Goal: Task Accomplishment & Management: Manage account settings

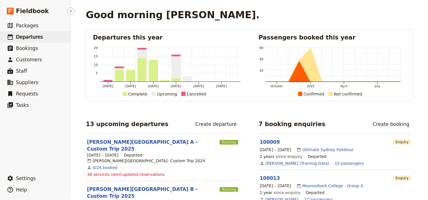
click at [20, 36] on span "Departures" at bounding box center [29, 37] width 27 height 6
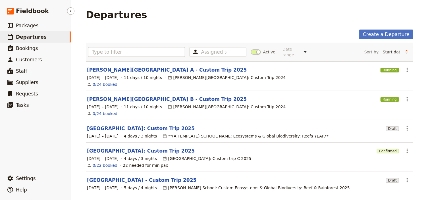
click at [22, 36] on span "Departures" at bounding box center [31, 37] width 31 height 6
click at [111, 51] on input "text" at bounding box center [136, 52] width 97 height 10
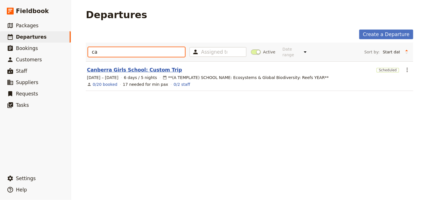
type input "ca"
click at [111, 67] on link "Canberra Girls School: Custom Trip" at bounding box center [134, 70] width 95 height 7
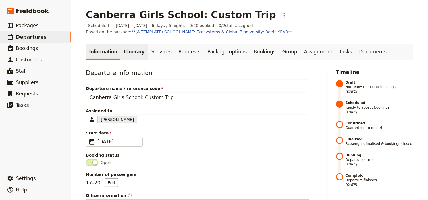
click at [129, 50] on link "Itinerary" at bounding box center [134, 52] width 27 height 16
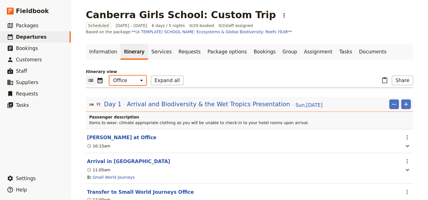
click at [126, 80] on select "Office Guide Passenger Sales" at bounding box center [128, 81] width 37 height 10
select select "PASSENGER"
click at [110, 76] on select "Office Guide Passenger Sales" at bounding box center [128, 81] width 37 height 10
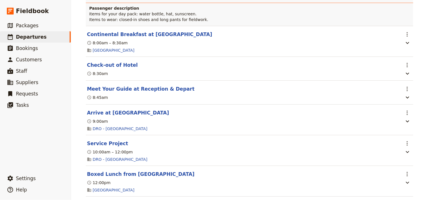
scroll to position [751, 0]
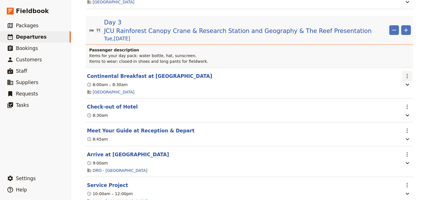
click at [404, 73] on icon "Actions" at bounding box center [407, 76] width 7 height 7
click at [395, 79] on span "Edit this itinerary item" at bounding box center [379, 80] width 45 height 6
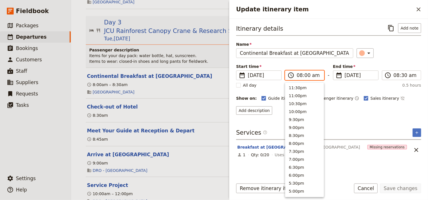
click at [300, 74] on input "08:00 am" at bounding box center [309, 75] width 24 height 7
type input "07:00 am"
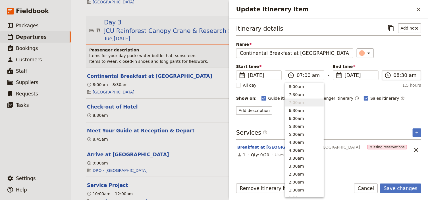
click at [393, 75] on label "​ 08:30 am" at bounding box center [401, 76] width 39 height 10
click at [394, 75] on input "08:30 am" at bounding box center [406, 75] width 24 height 7
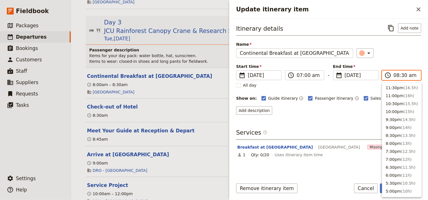
scroll to position [240, 0]
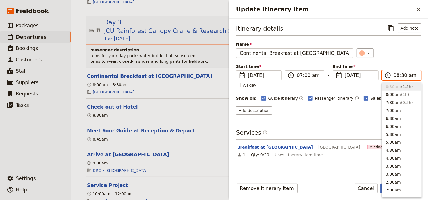
type input "07:30 am"
click at [416, 59] on div "Itinerary details ​ Add note Name Continental Breakfast at Beach House ​ Start …" at bounding box center [328, 69] width 185 height 92
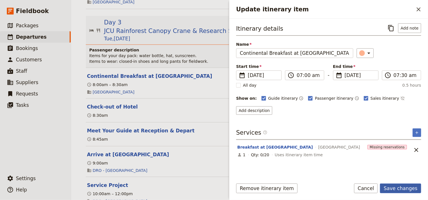
click at [397, 189] on button "Save changes" at bounding box center [400, 189] width 41 height 10
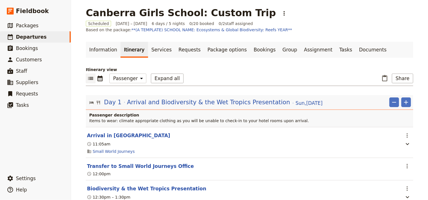
scroll to position [0, 0]
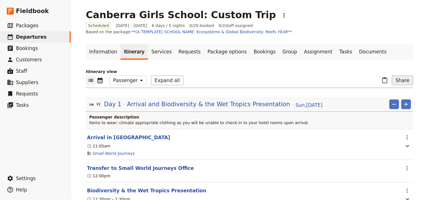
click at [395, 81] on button "Share" at bounding box center [402, 81] width 21 height 10
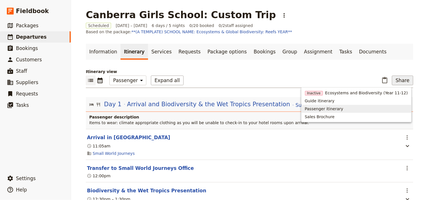
click at [340, 108] on span "Passenger itinerary" at bounding box center [324, 109] width 38 height 6
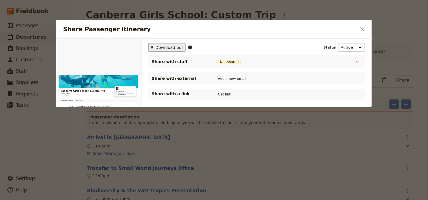
click at [168, 48] on span "Download pdf" at bounding box center [170, 48] width 28 height 6
